Goal: Task Accomplishment & Management: Manage account settings

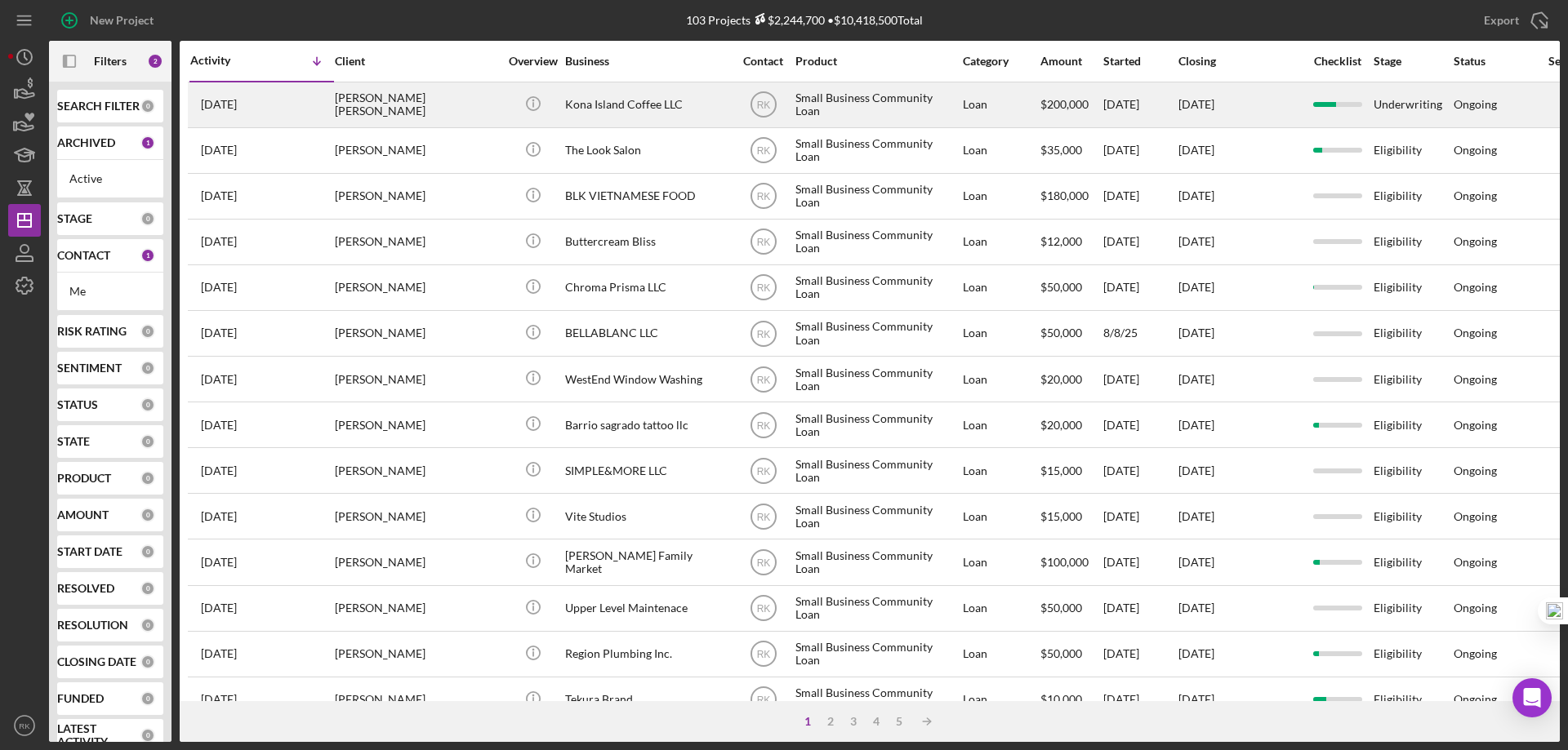
click at [591, 109] on div "Kona Island Coffee LLC" at bounding box center [646, 105] width 163 height 43
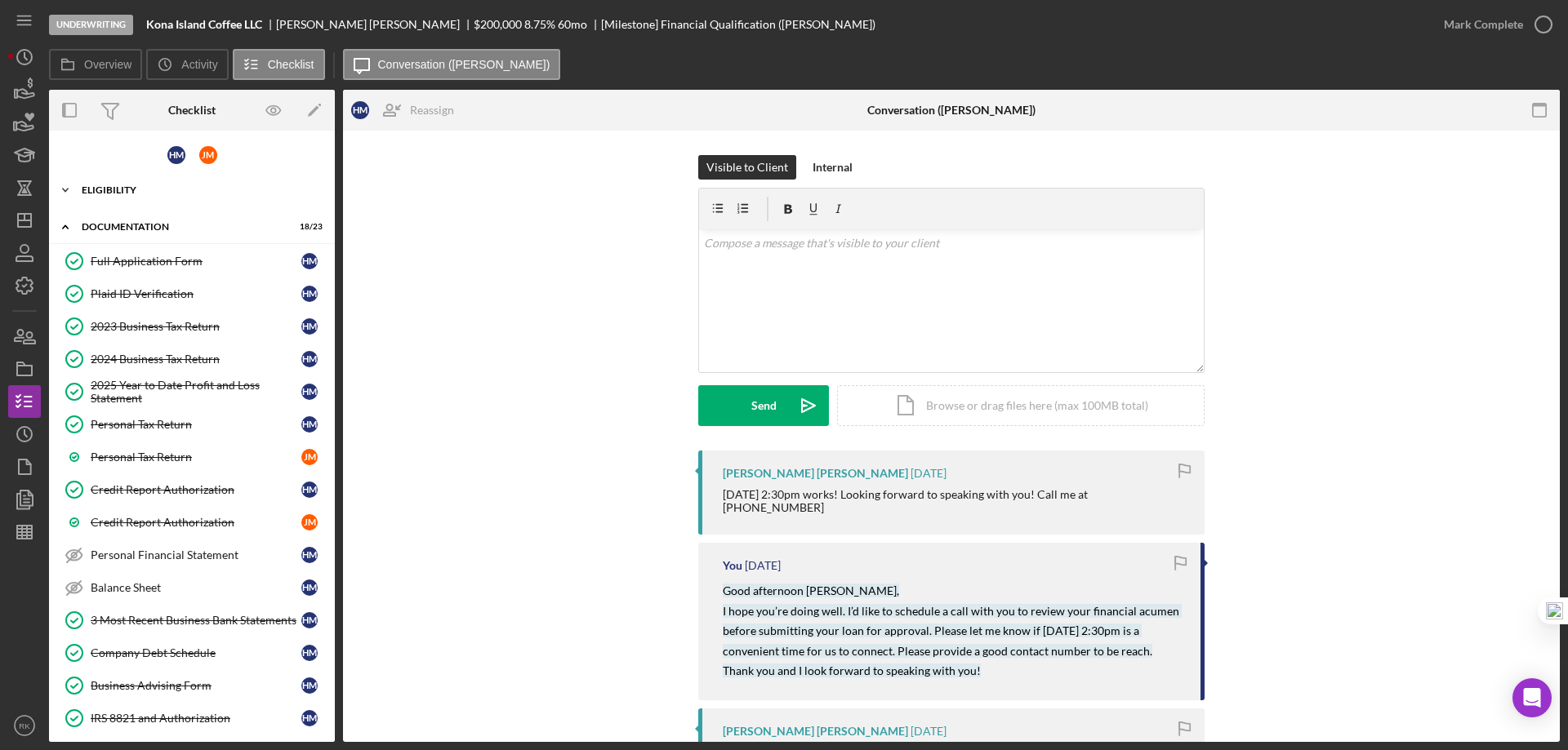
drag, startPoint x: 120, startPoint y: 195, endPoint x: 125, endPoint y: 204, distance: 10.3
click at [120, 194] on div "Icon/Expander Eligibility 7 / 7" at bounding box center [192, 190] width 286 height 33
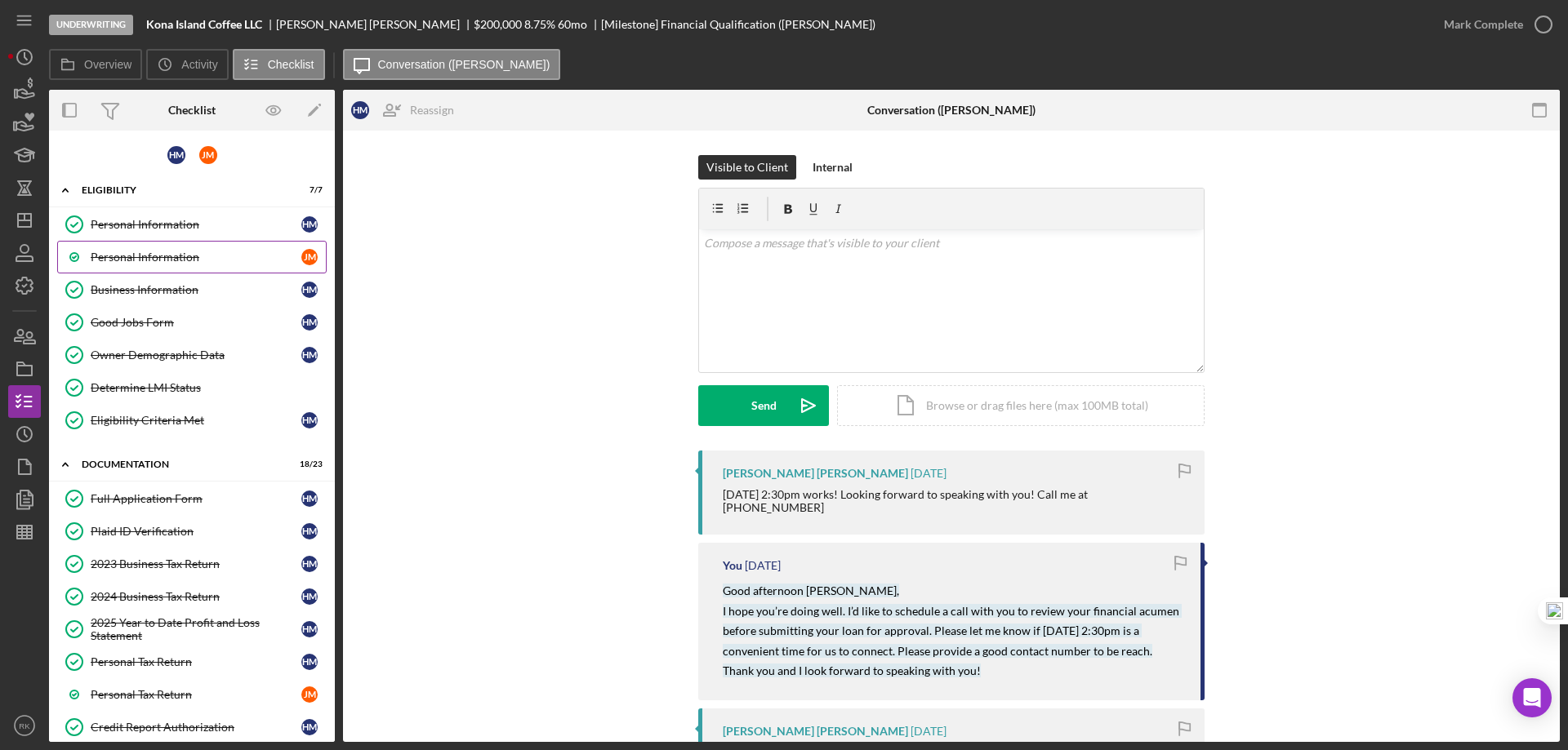
click at [169, 264] on div "Personal Information" at bounding box center [195, 257] width 210 height 13
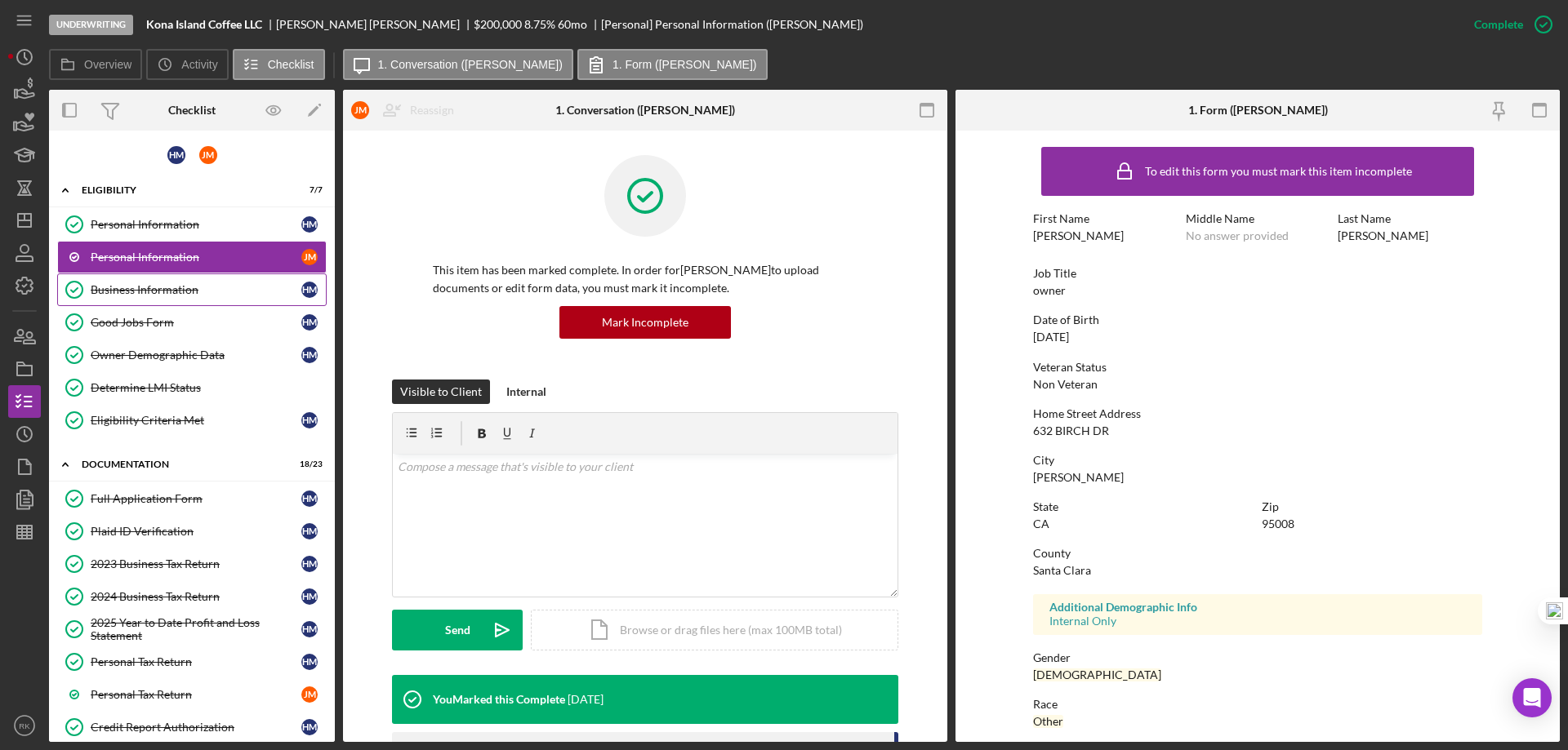
click at [163, 291] on div "Business Information" at bounding box center [195, 289] width 210 height 13
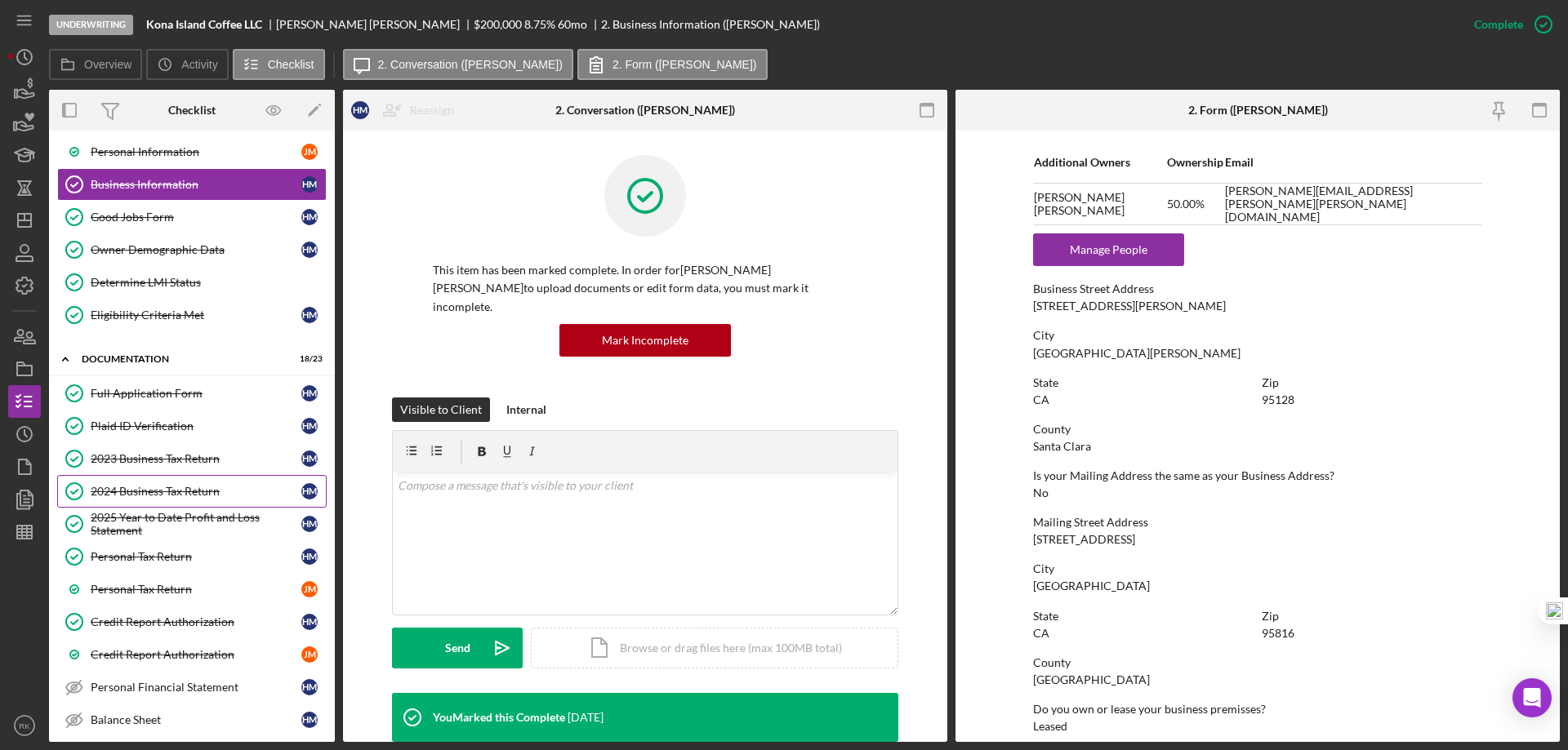
scroll to position [109, 0]
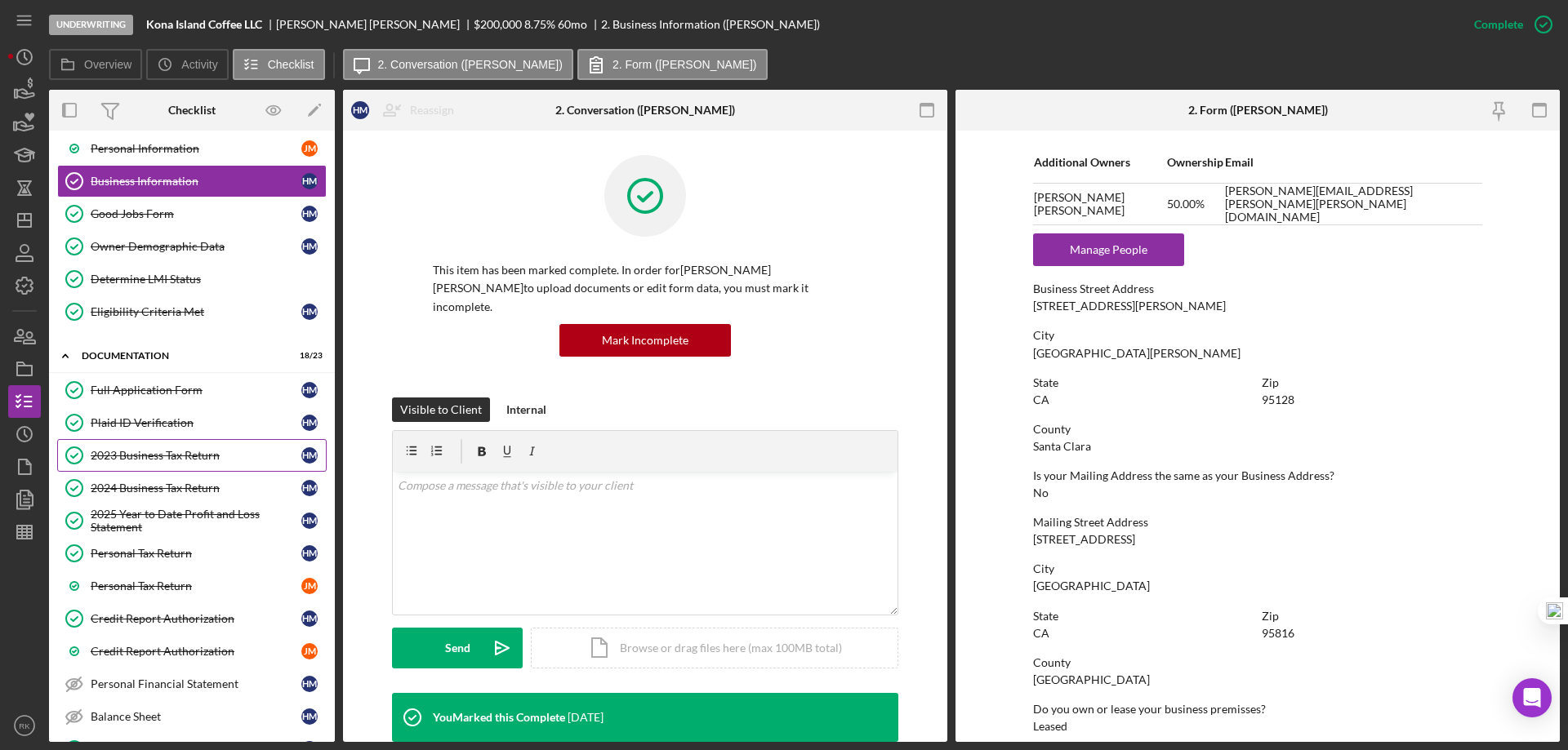
click at [178, 469] on link "2023 Business Tax Return 2023 Business Tax Return H M" at bounding box center [192, 455] width 270 height 33
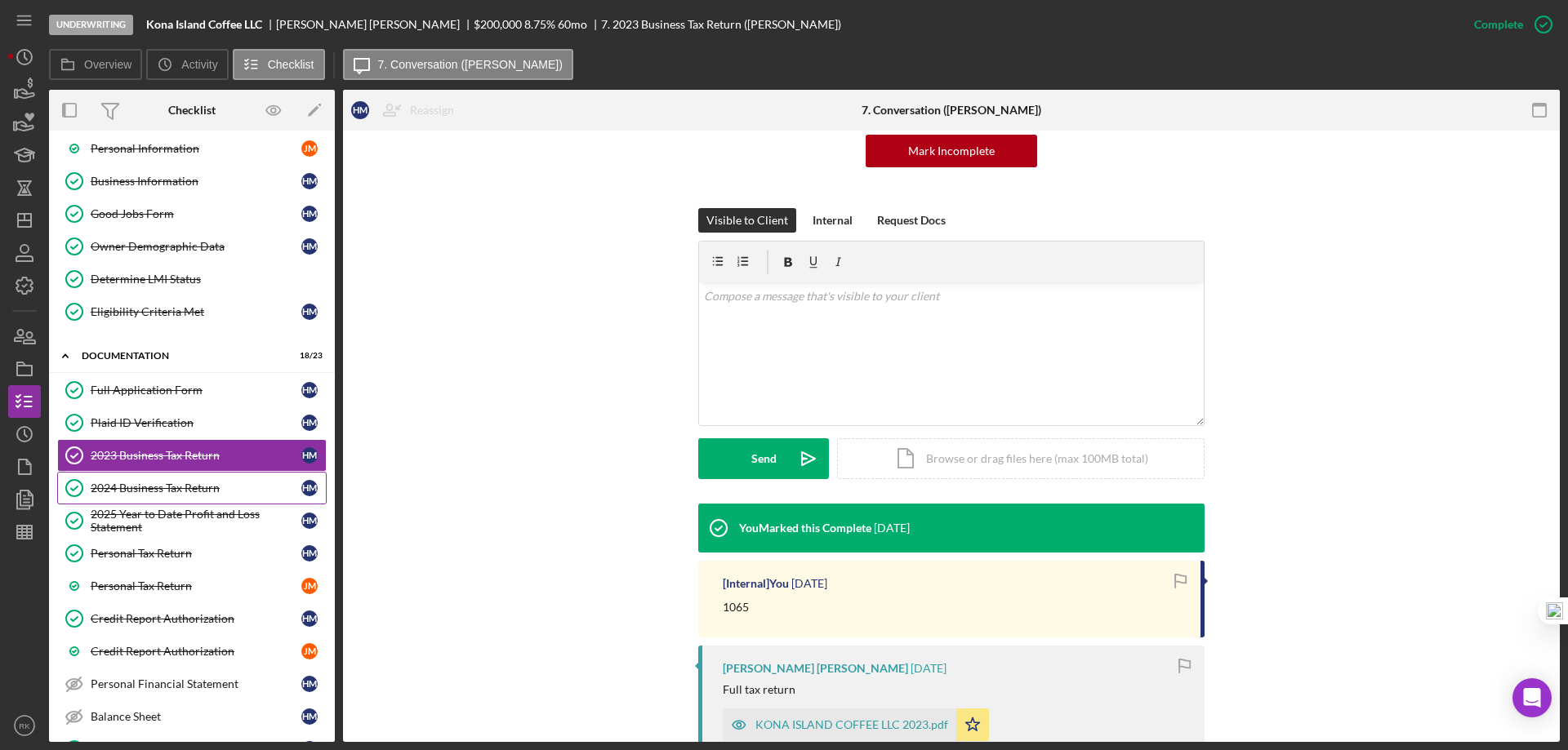
scroll to position [190, 0]
drag, startPoint x: 173, startPoint y: 484, endPoint x: 229, endPoint y: 470, distance: 57.7
click at [175, 481] on div "2024 Business Tax Return" at bounding box center [195, 487] width 210 height 13
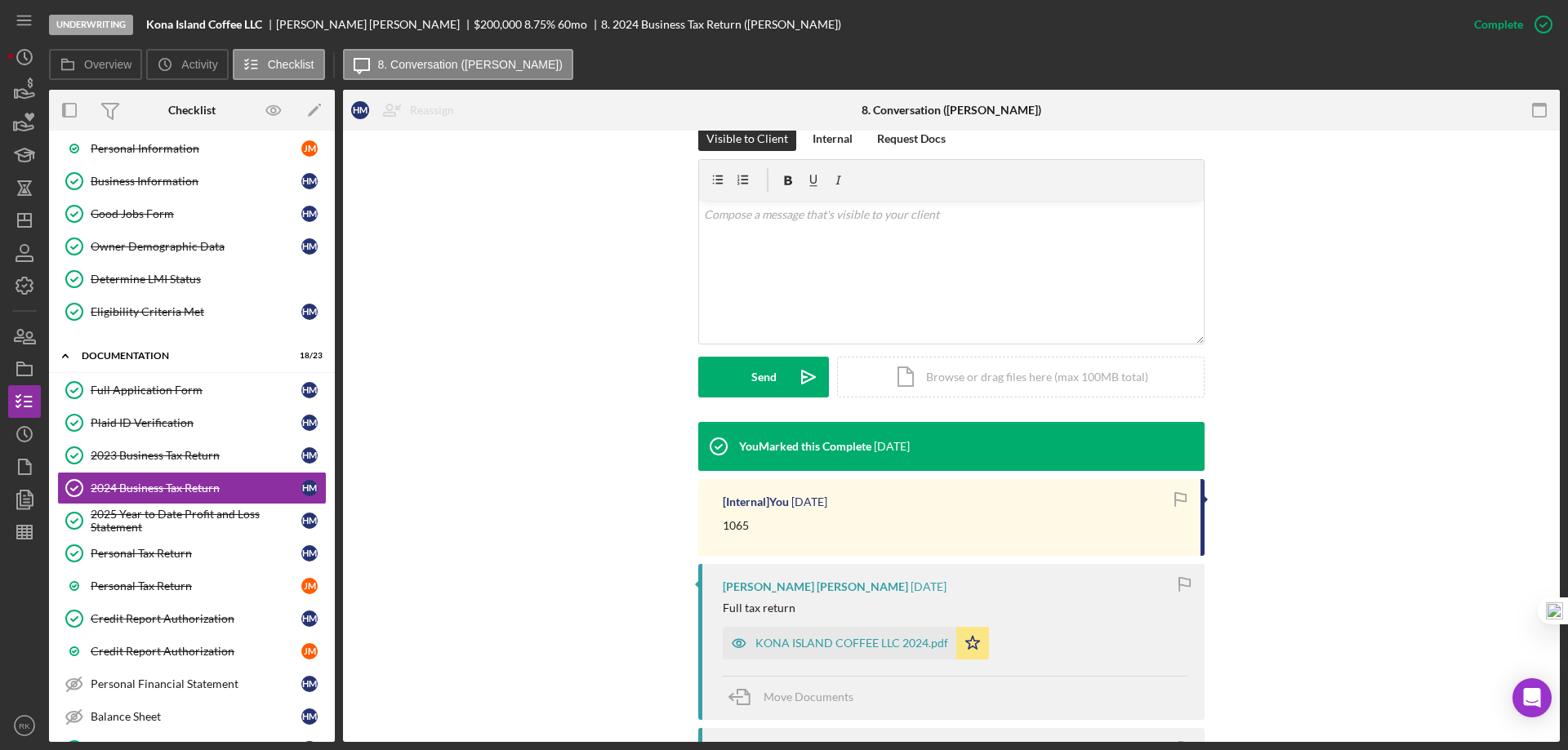
scroll to position [272, 0]
